Goal: Task Accomplishment & Management: Complete application form

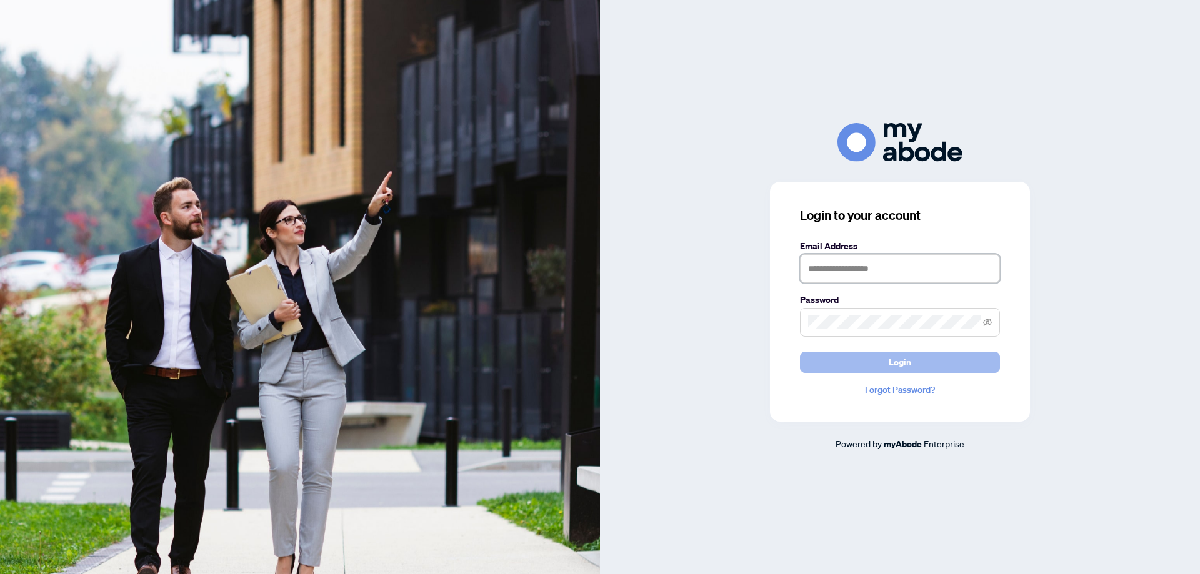
type input "**********"
click at [910, 356] on span "Login" at bounding box center [900, 363] width 23 height 20
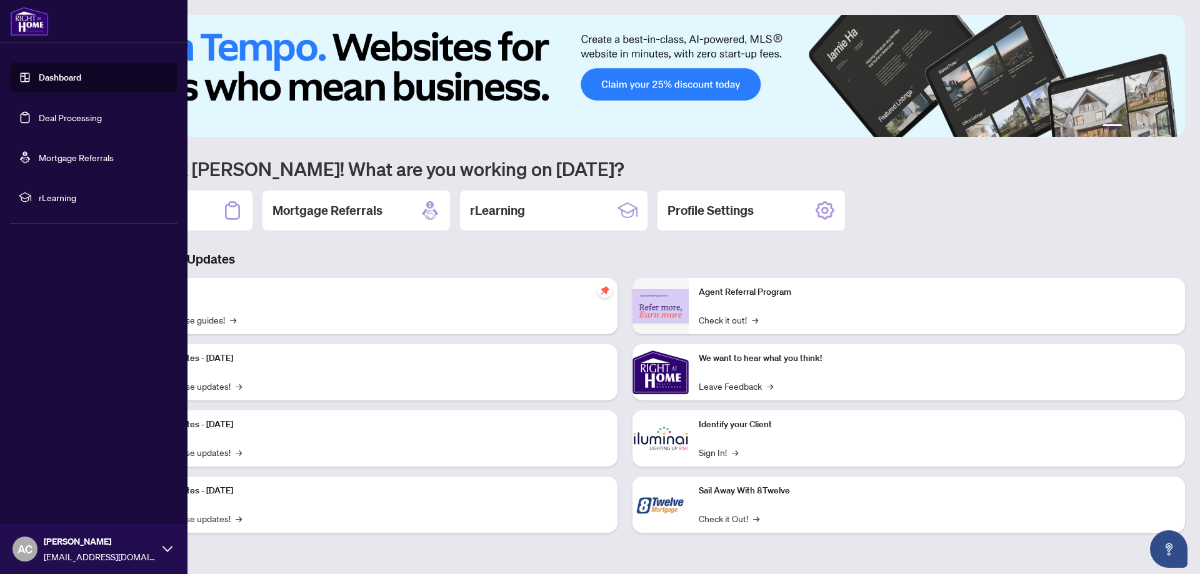
click at [52, 115] on link "Deal Processing" at bounding box center [70, 117] width 63 height 11
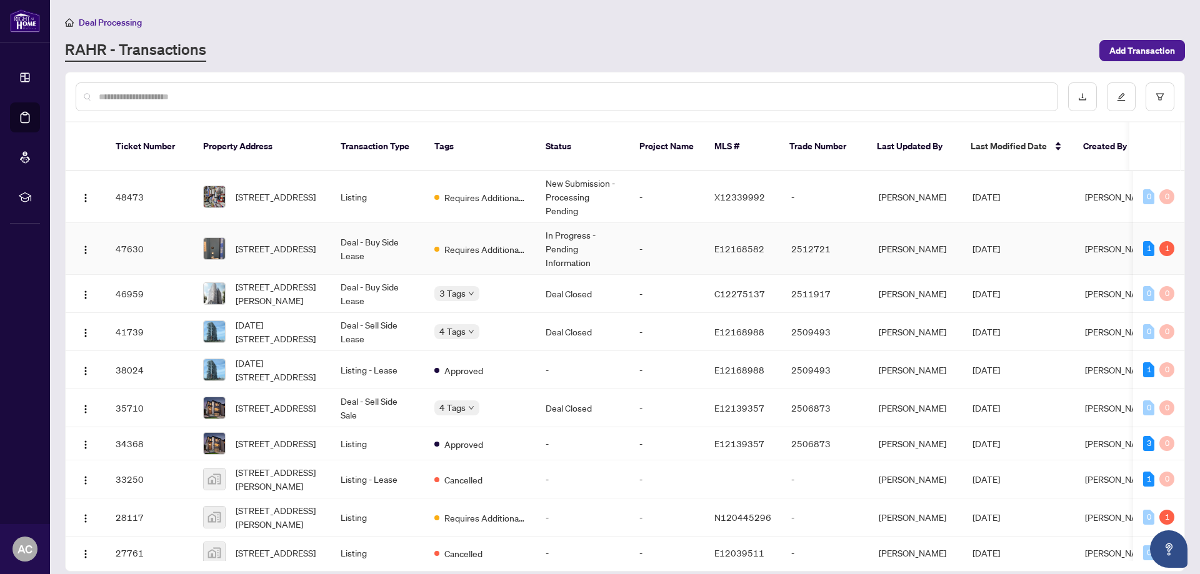
click at [244, 223] on td "[STREET_ADDRESS]" at bounding box center [262, 249] width 138 height 52
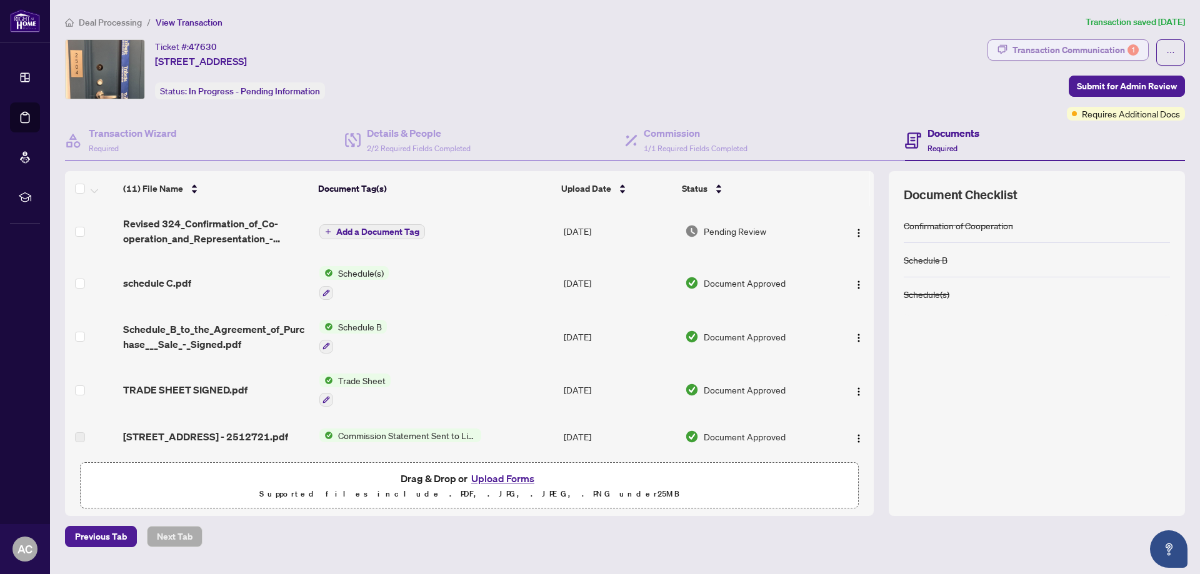
click at [1040, 51] on div "Transaction Communication 1" at bounding box center [1076, 50] width 126 height 20
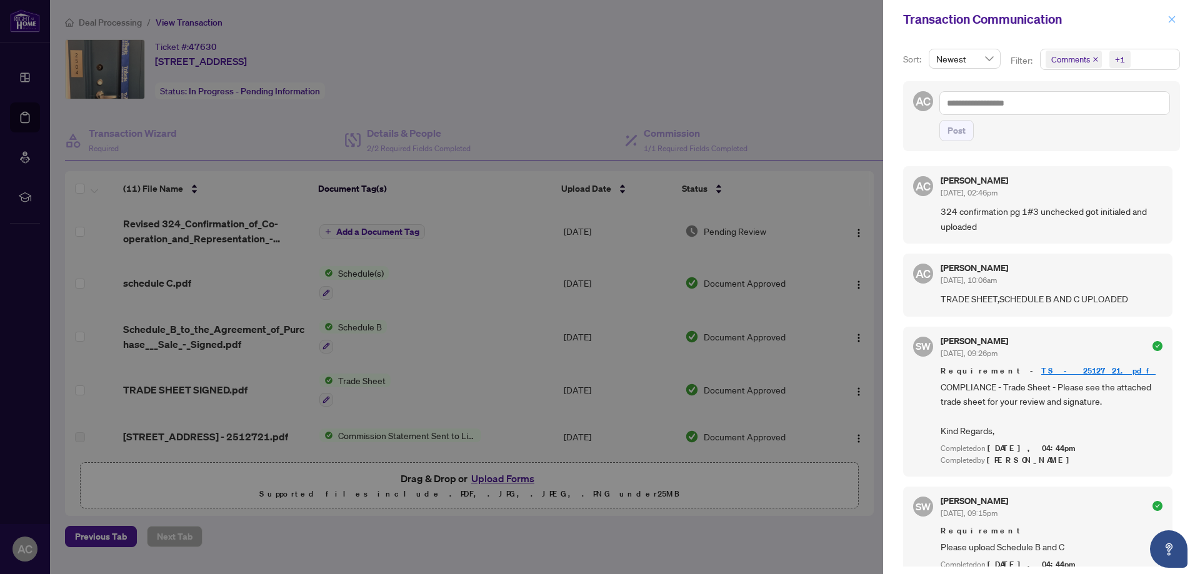
click at [1176, 18] on icon "close" at bounding box center [1172, 19] width 9 height 9
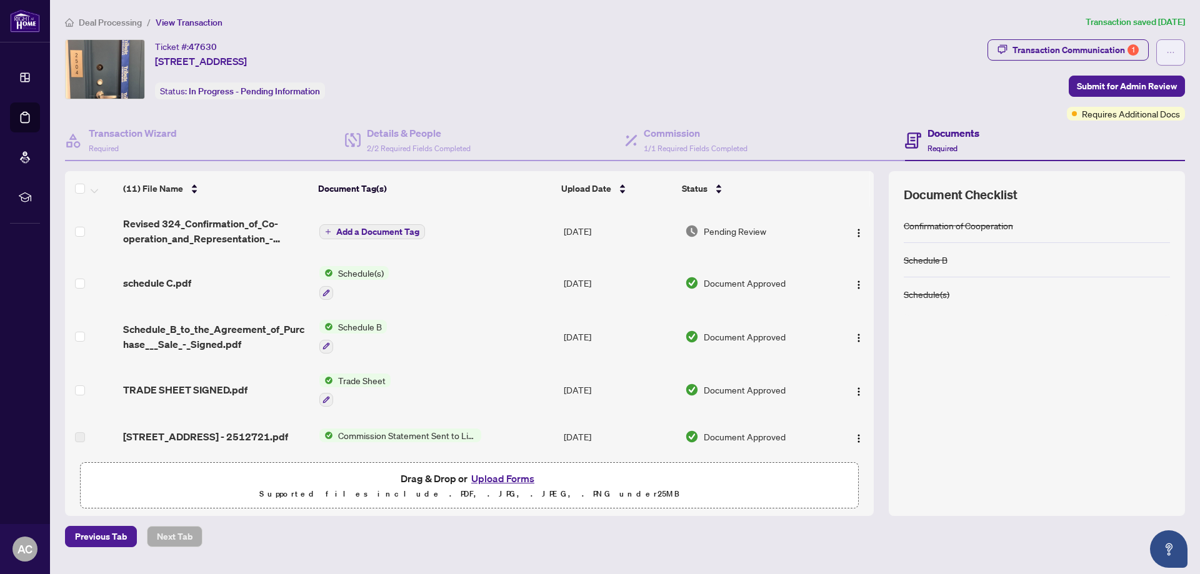
click at [1167, 55] on icon "ellipsis" at bounding box center [1170, 52] width 9 height 9
click at [820, 54] on div "Ticket #: 47630 2504-[STREET_ADDRESS] Status: In Progress - Pending Information" at bounding box center [524, 69] width 918 height 60
click at [926, 139] on div "Documents Required" at bounding box center [942, 140] width 74 height 29
click at [1065, 44] on div "Transaction Communication 1" at bounding box center [1076, 50] width 126 height 20
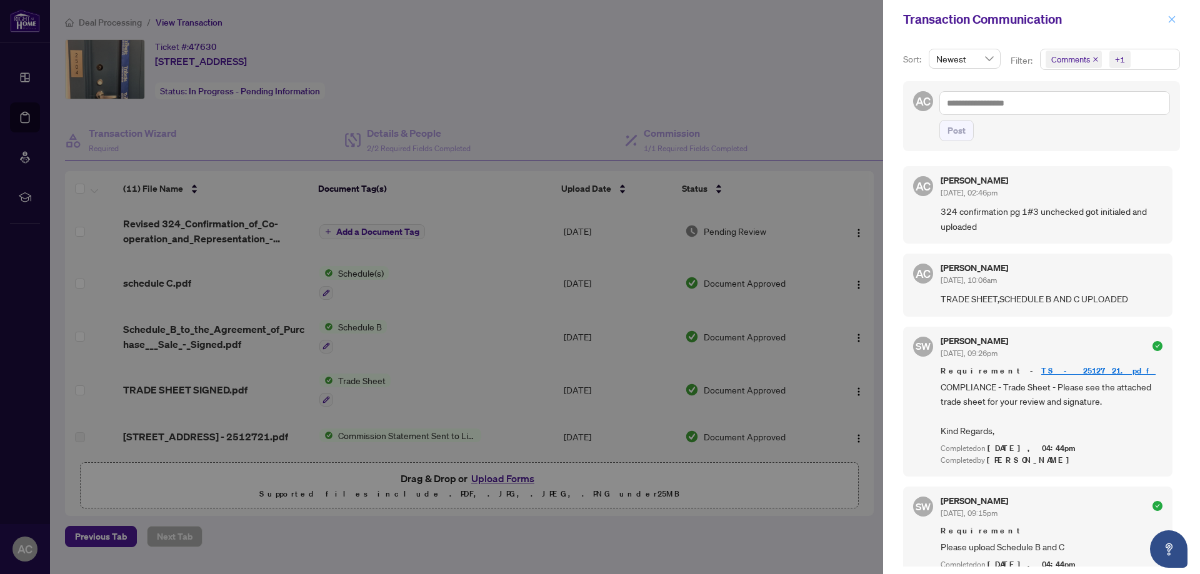
click at [1170, 16] on icon "close" at bounding box center [1172, 19] width 9 height 9
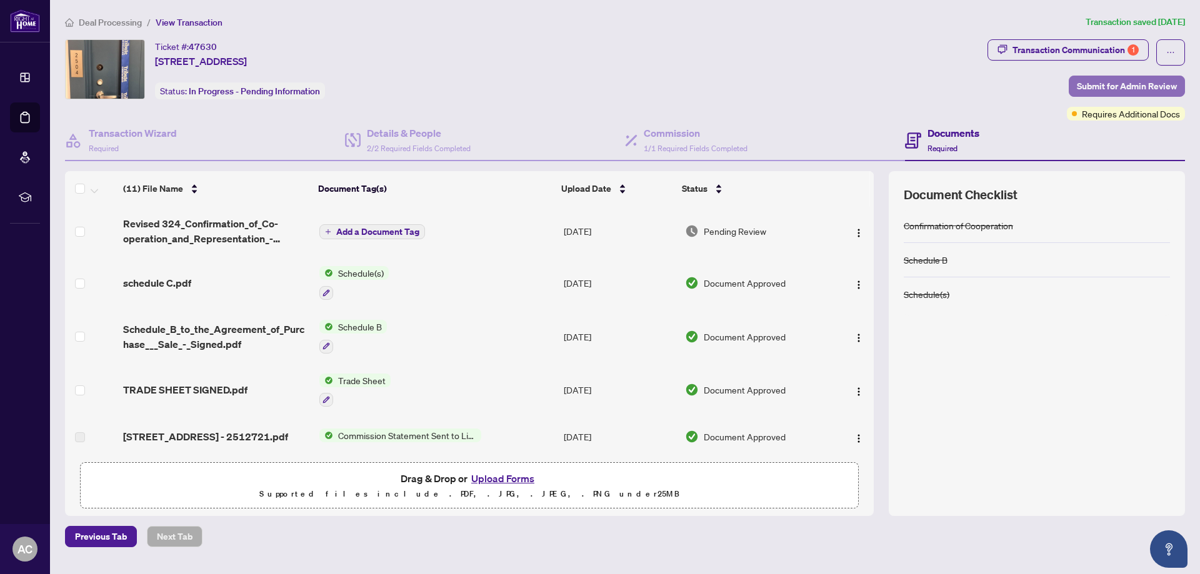
click at [1133, 83] on span "Submit for Admin Review" at bounding box center [1127, 86] width 100 height 20
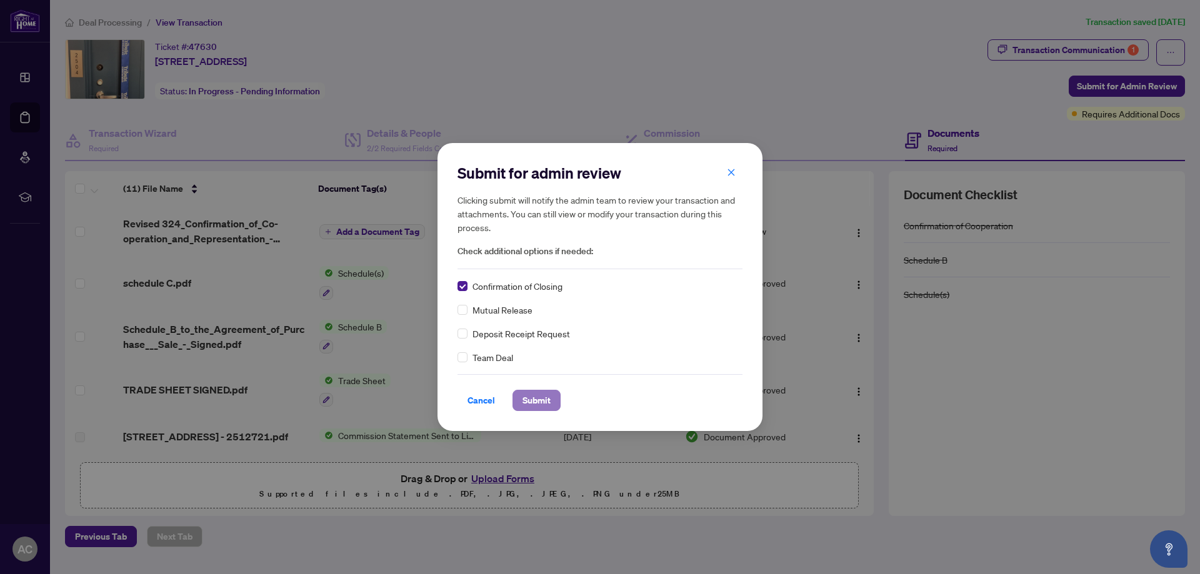
click at [531, 397] on span "Submit" at bounding box center [537, 401] width 28 height 20
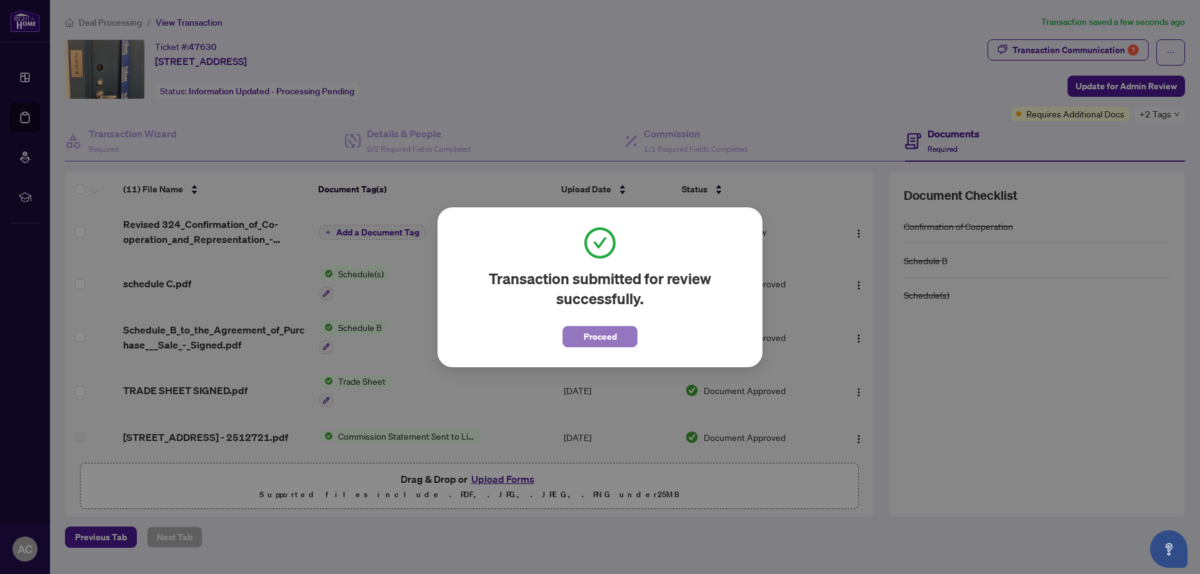
click at [609, 341] on span "Proceed" at bounding box center [600, 337] width 33 height 20
